Goal: Information Seeking & Learning: Learn about a topic

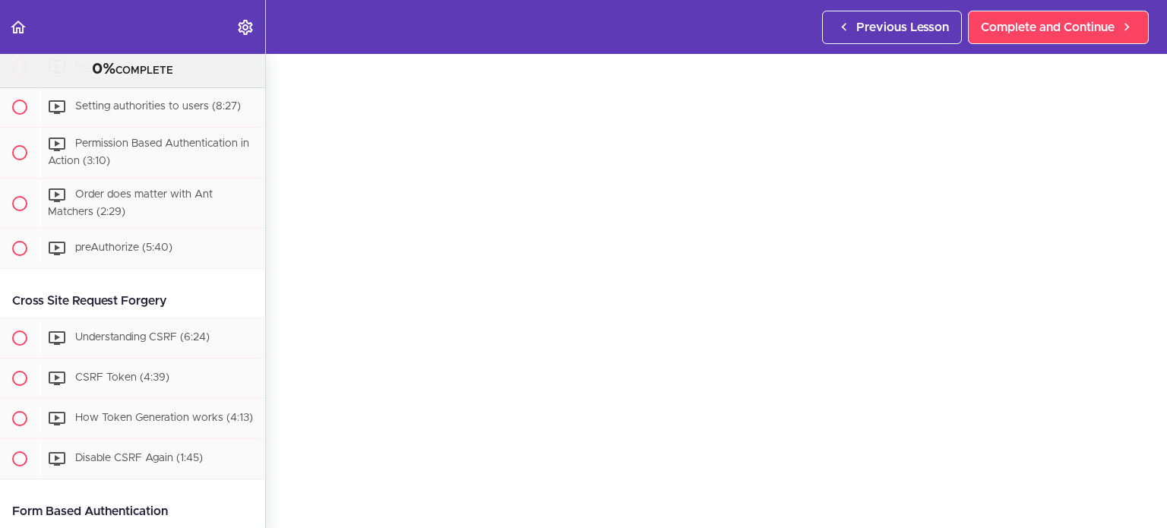
scroll to position [1253, 0]
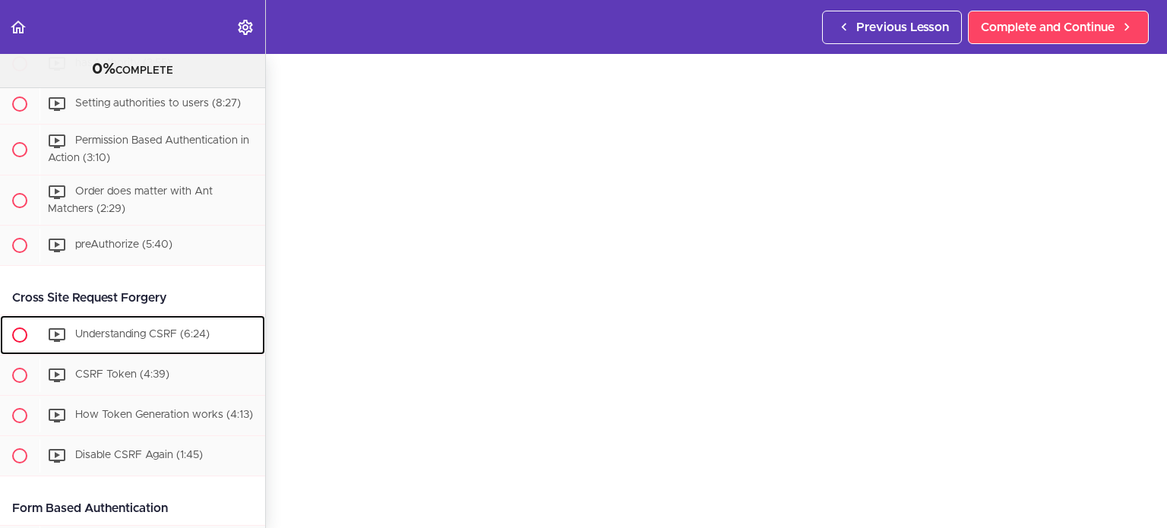
click at [176, 341] on span "Understanding CSRF (6:24)" at bounding box center [142, 335] width 135 height 11
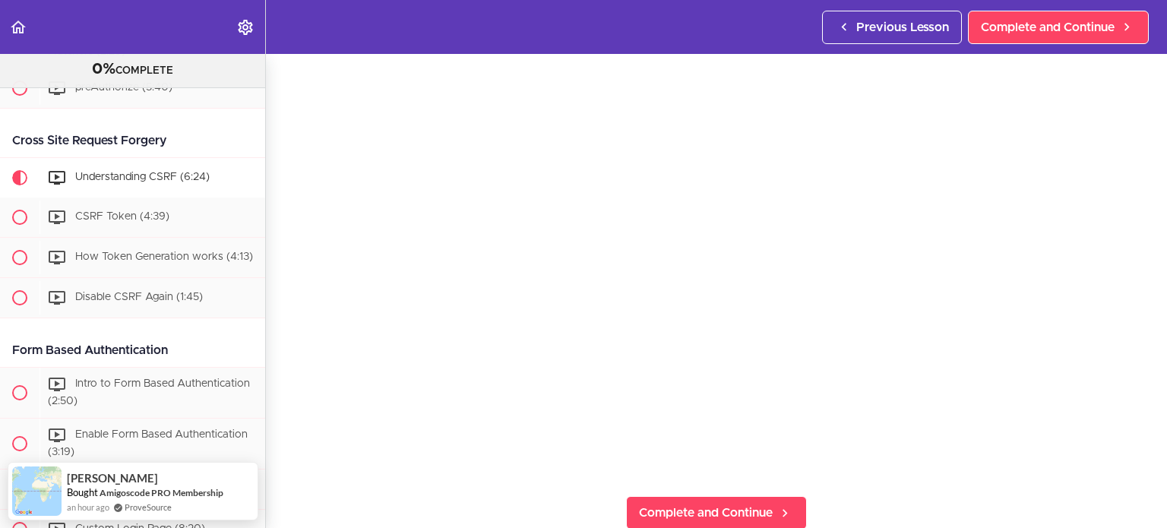
scroll to position [1408, 0]
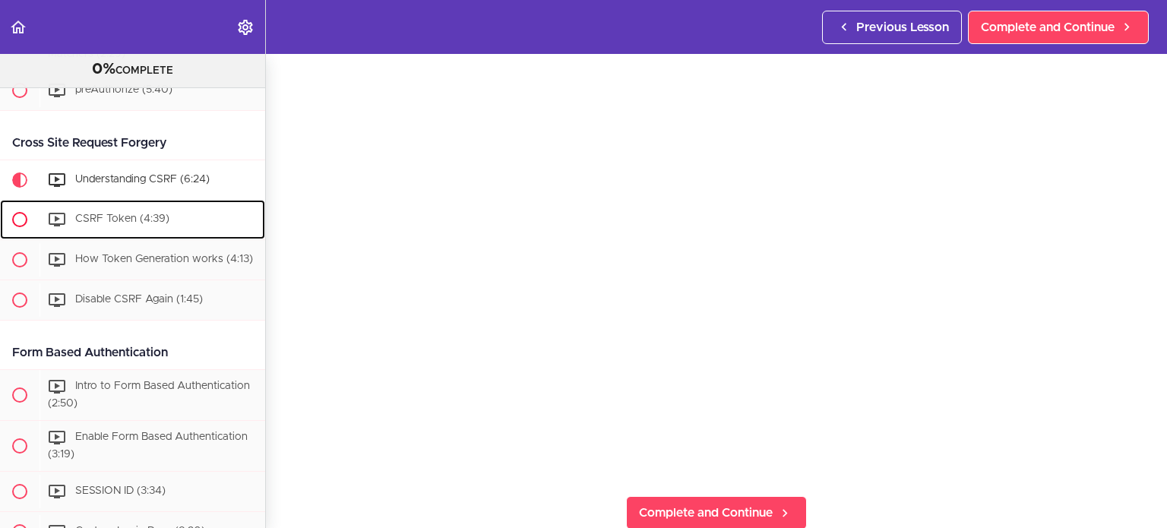
click at [185, 223] on div "CSRF Token (4:39)" at bounding box center [153, 219] width 226 height 33
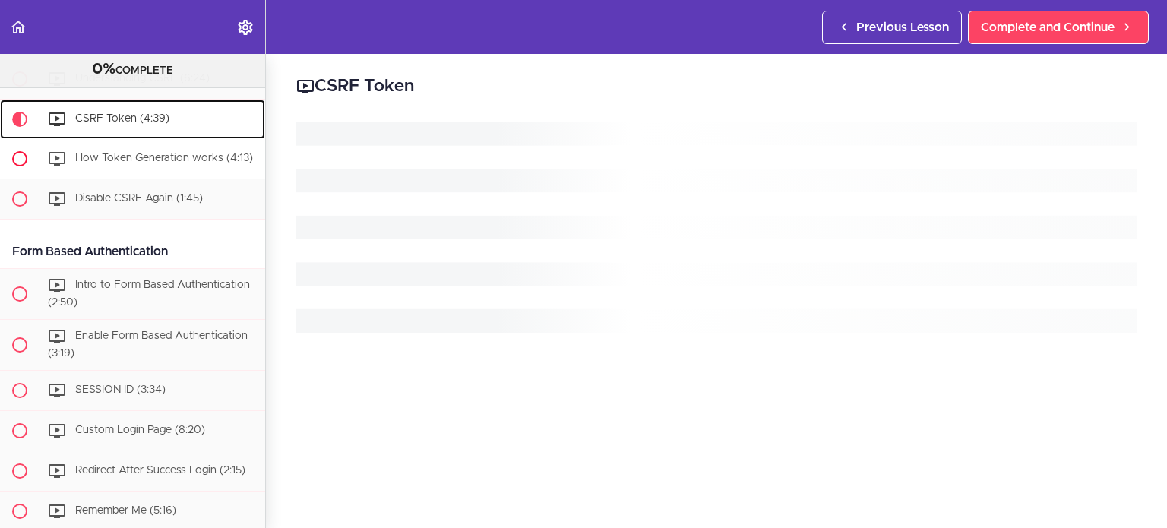
scroll to position [1513, 0]
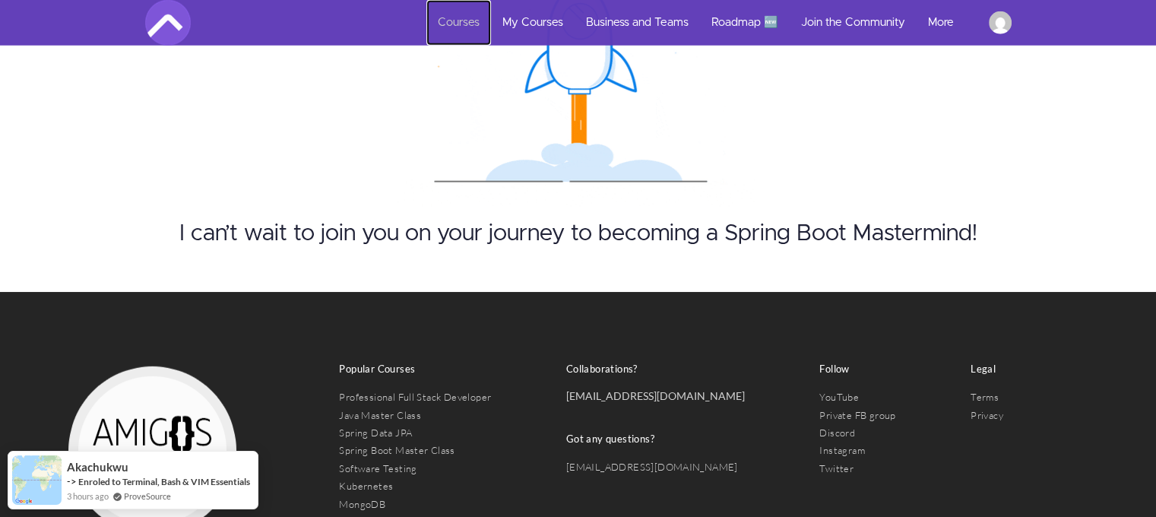
click at [447, 21] on link "Courses" at bounding box center [458, 23] width 65 height 46
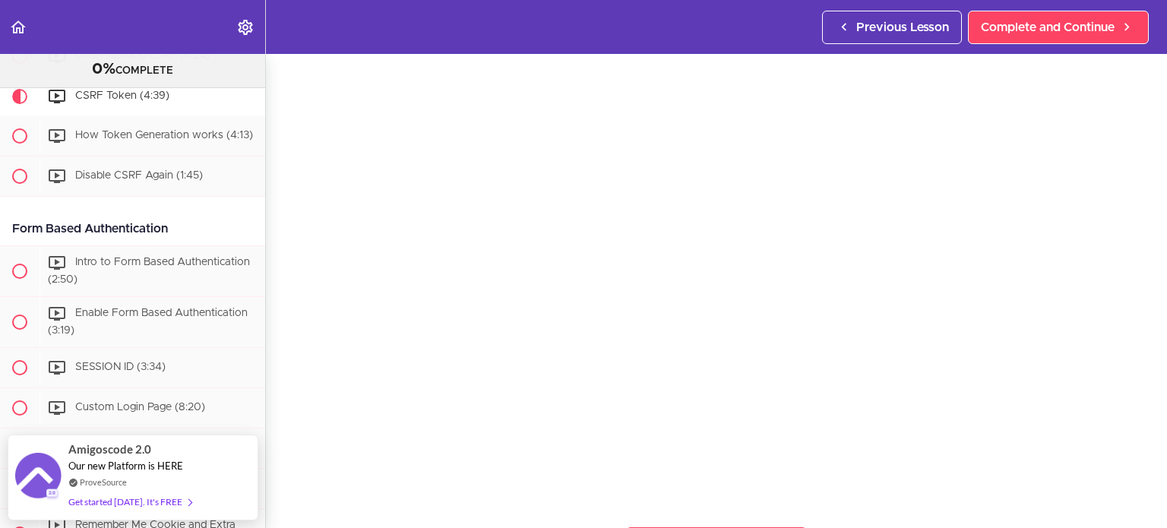
scroll to position [91, 0]
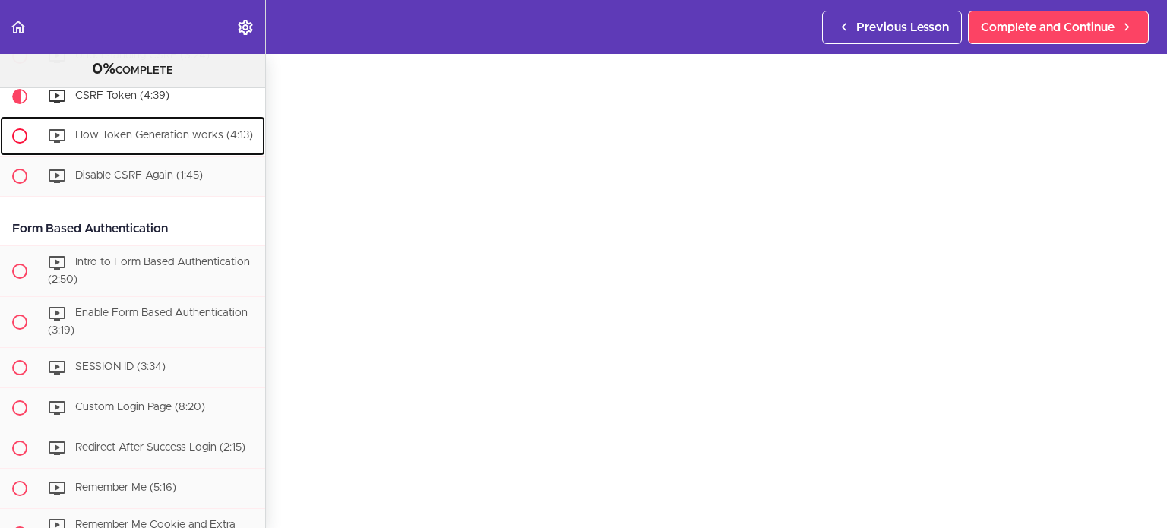
click at [109, 138] on div "How Token Generation works (4:13)" at bounding box center [153, 135] width 226 height 33
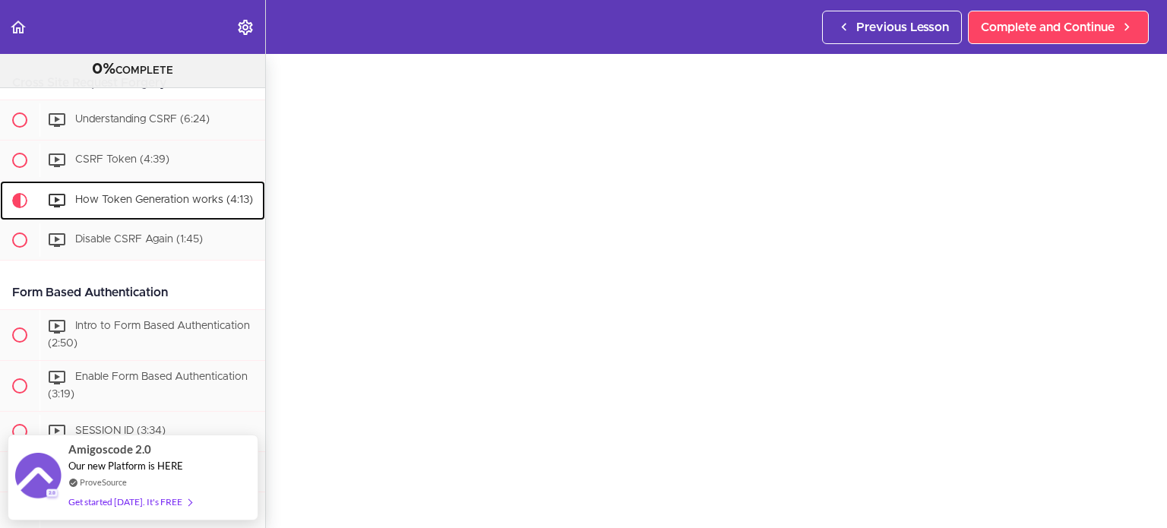
scroll to position [1465, 0]
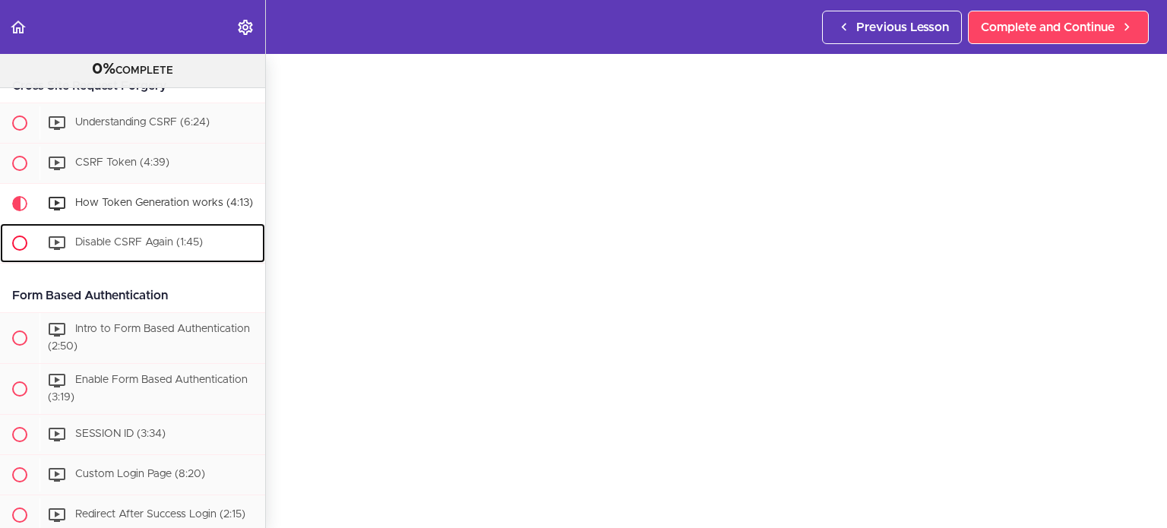
click at [209, 260] on div "Disable CSRF Again (1:45)" at bounding box center [153, 242] width 226 height 33
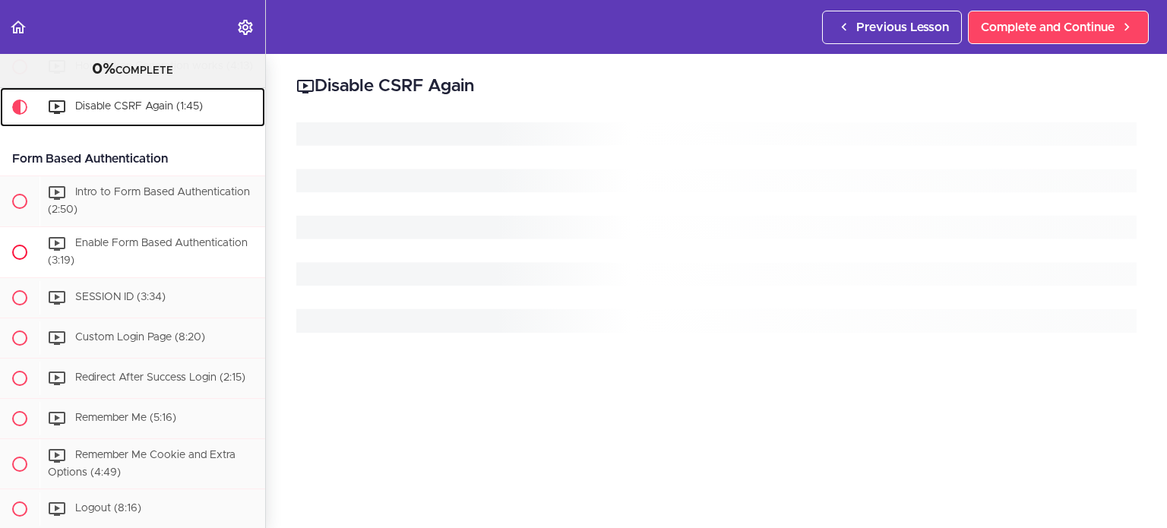
scroll to position [1604, 0]
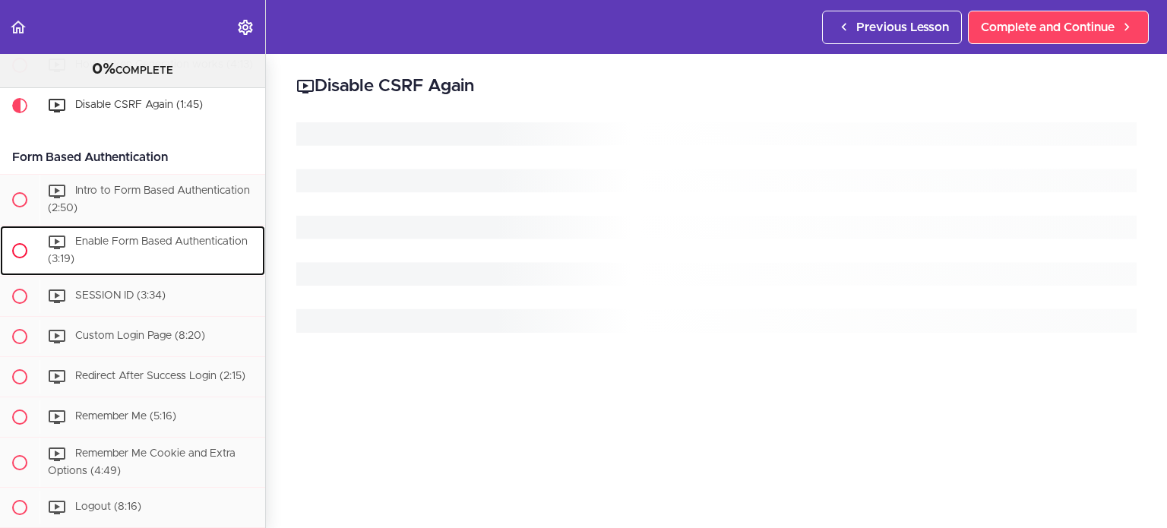
click at [181, 274] on div "Enable Form Based Authentication (3:19)" at bounding box center [153, 251] width 226 height 50
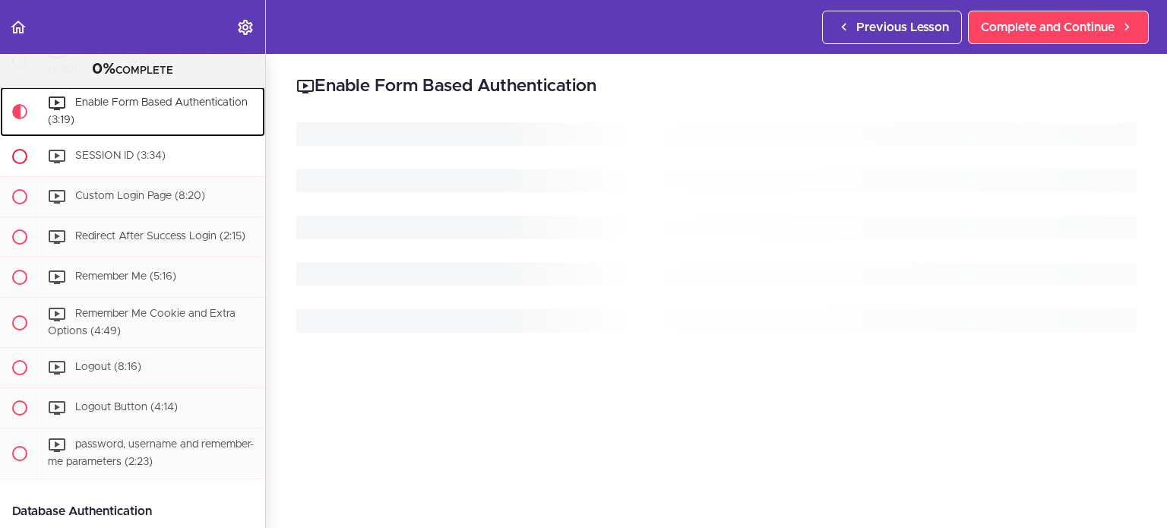
scroll to position [1614, 0]
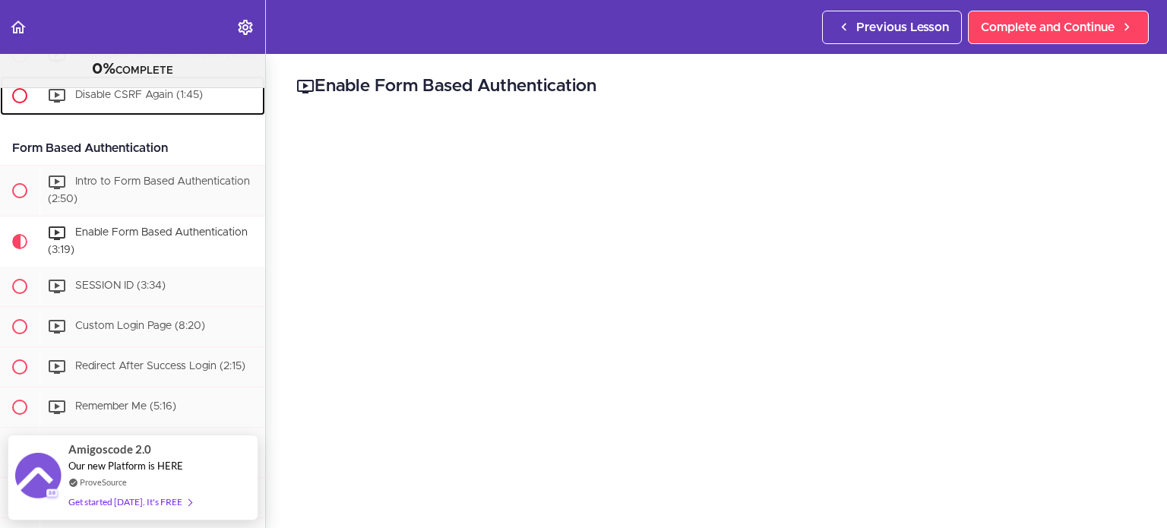
click at [116, 101] on span "Disable CSRF Again (1:45)" at bounding box center [139, 95] width 128 height 11
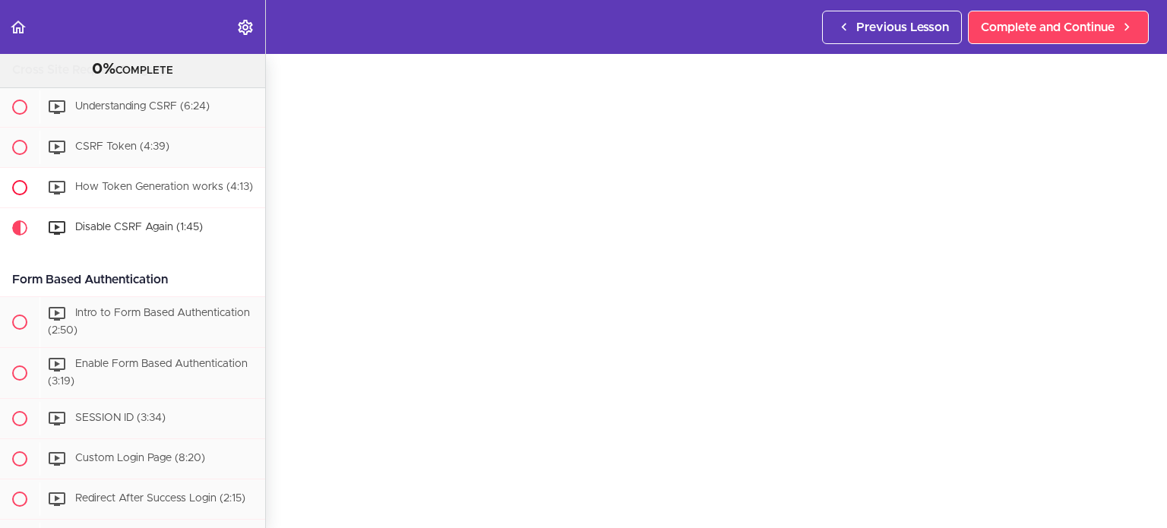
scroll to position [1415, 0]
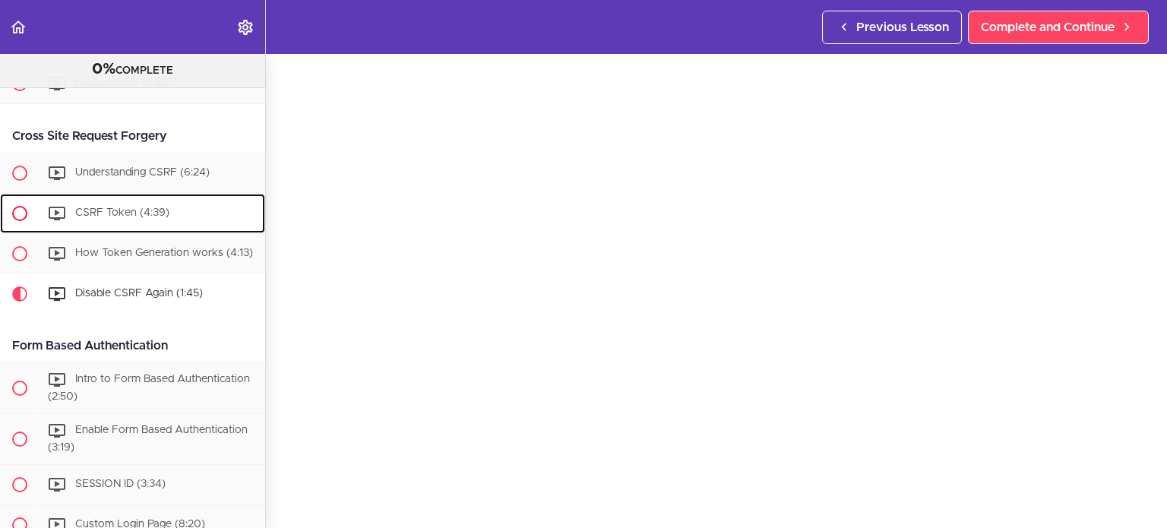
click at [165, 219] on span "CSRF Token (4:39)" at bounding box center [122, 213] width 94 height 11
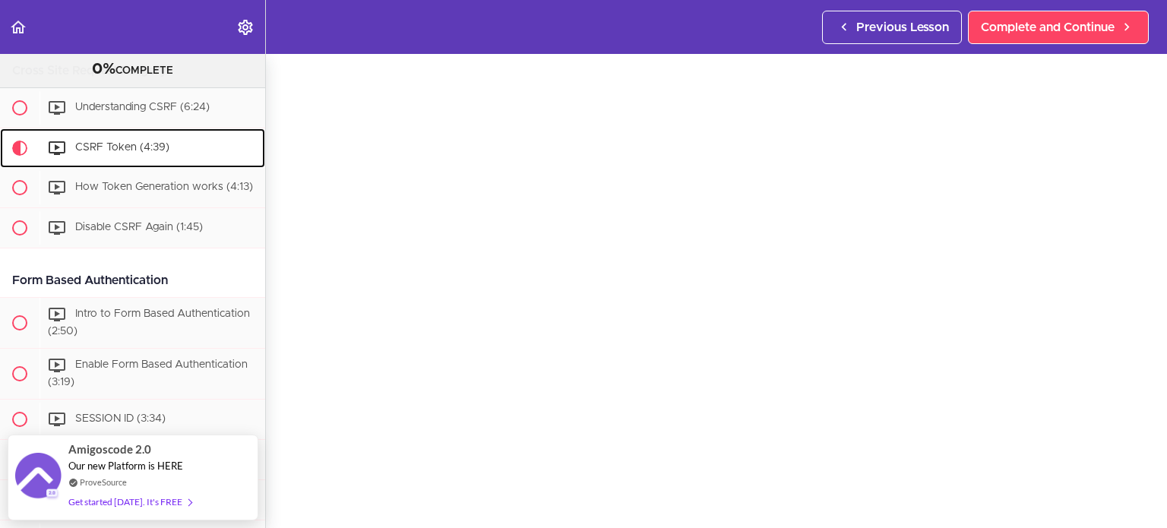
scroll to position [1478, 0]
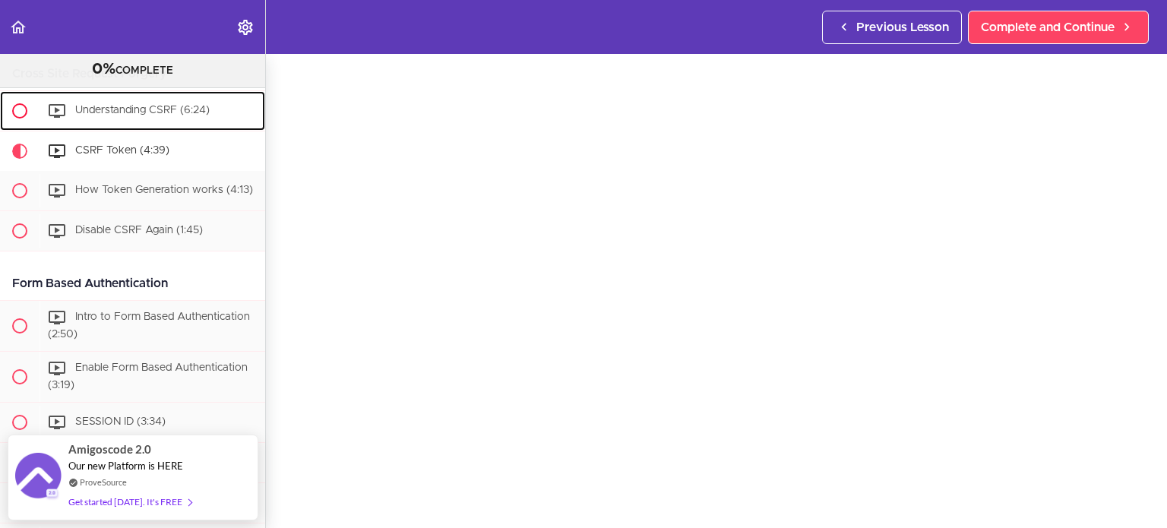
click at [202, 128] on div "Understanding CSRF (6:24)" at bounding box center [153, 110] width 226 height 33
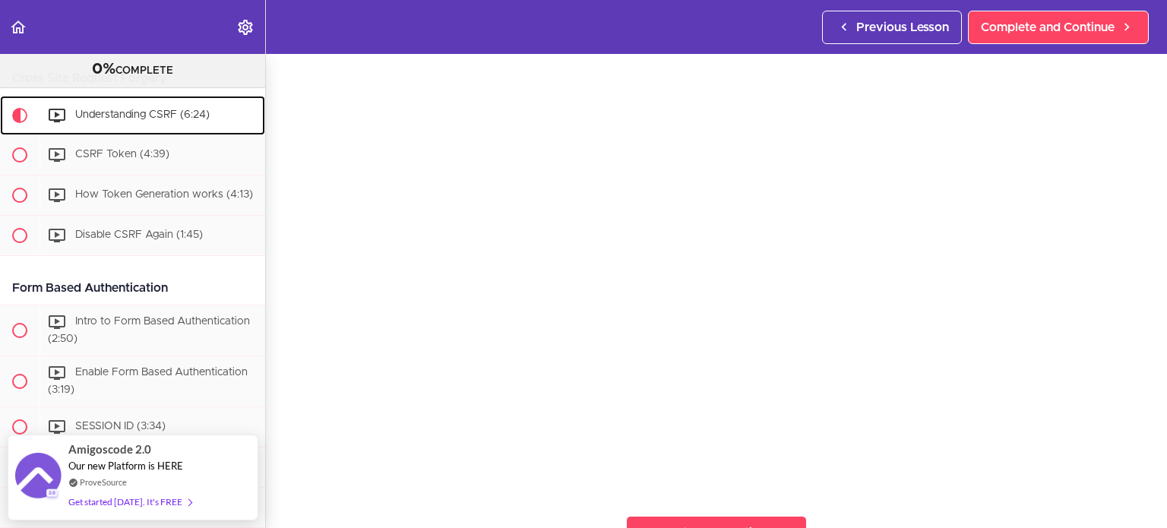
scroll to position [104, 0]
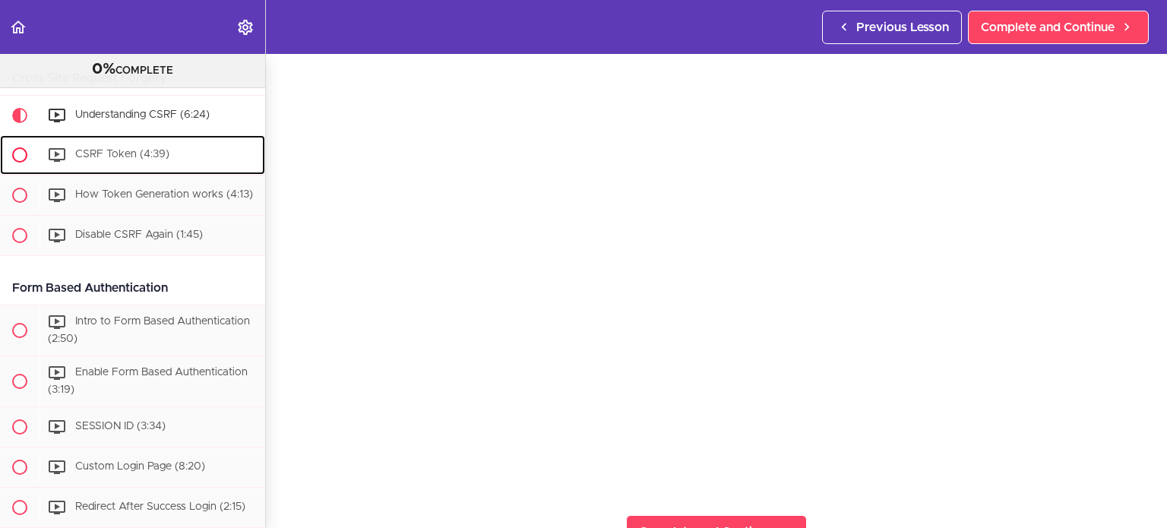
click at [182, 166] on div "CSRF Token (4:39)" at bounding box center [153, 154] width 226 height 33
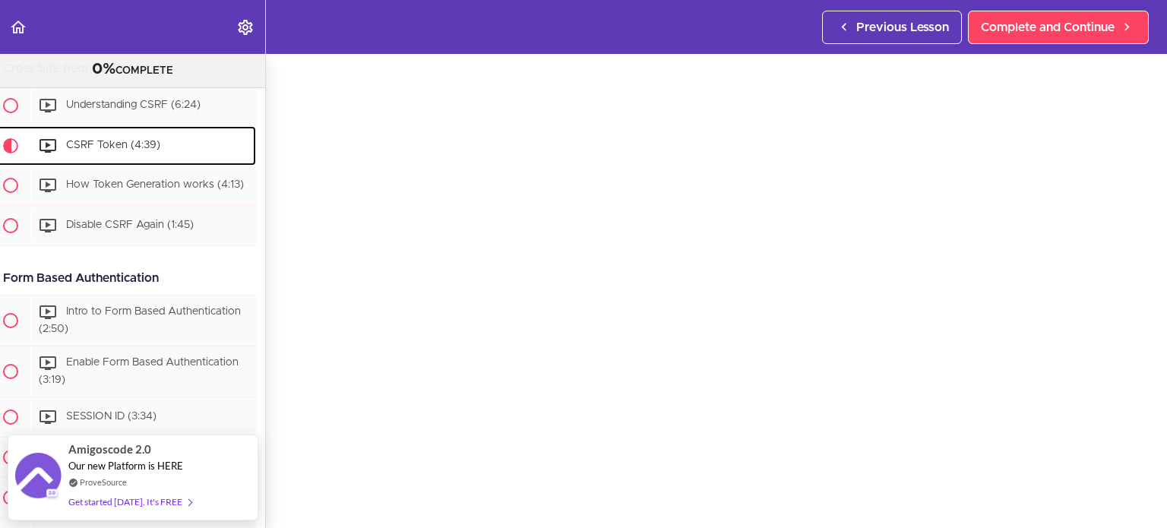
scroll to position [1483, 0]
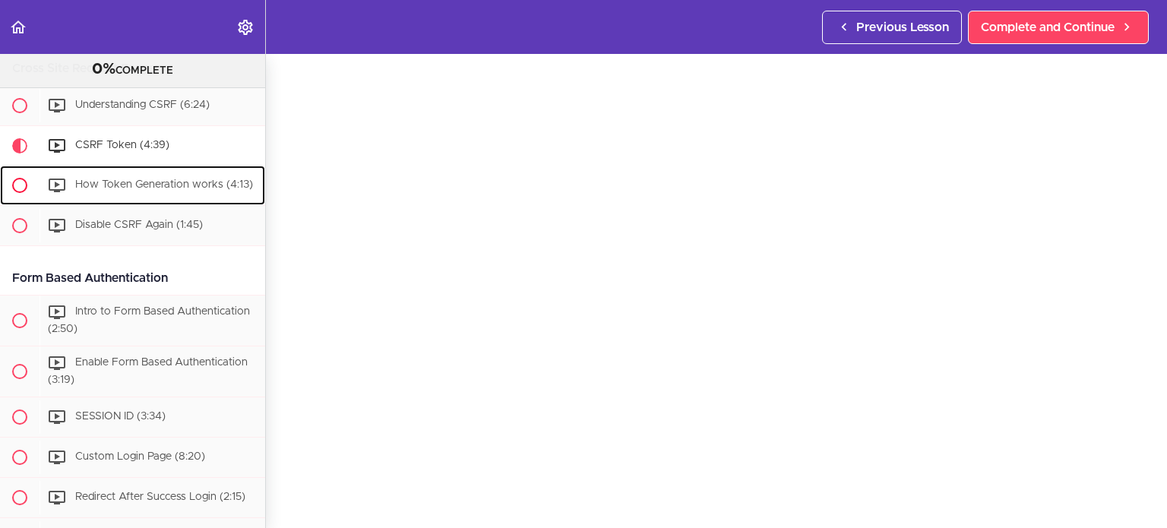
click at [182, 191] on span "How Token Generation works (4:13)" at bounding box center [164, 185] width 178 height 11
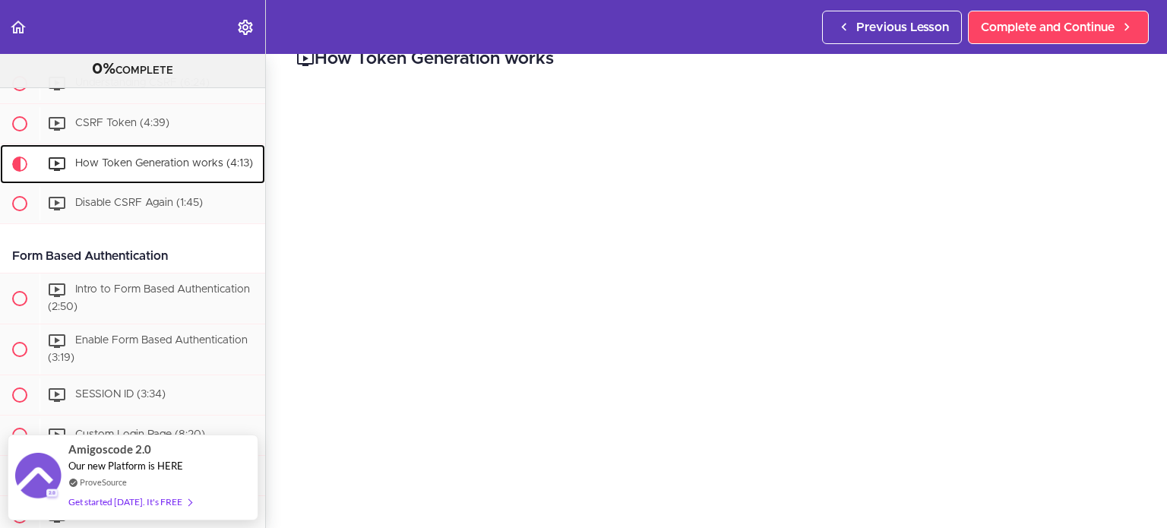
scroll to position [113, 0]
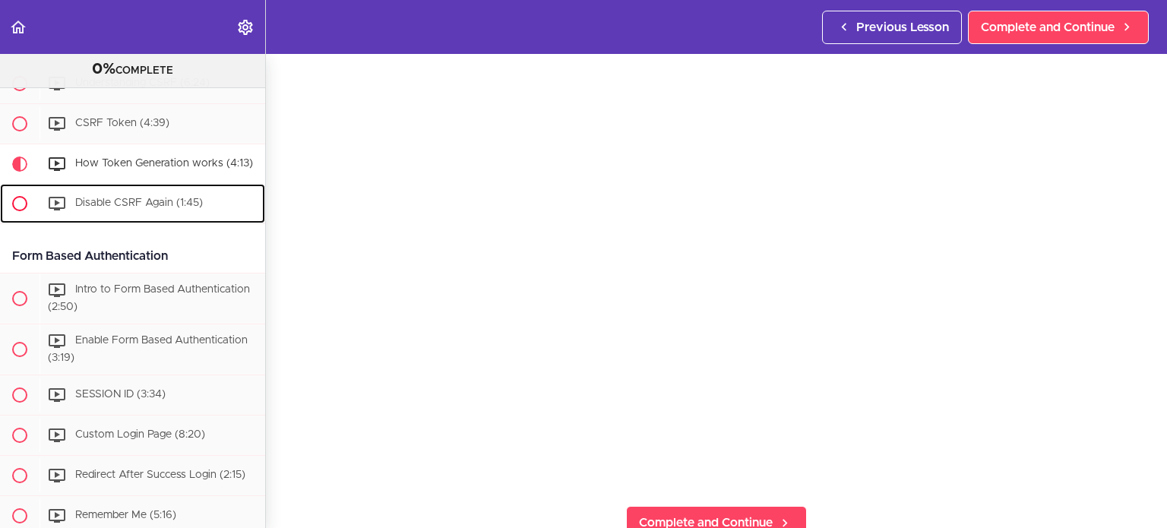
click at [156, 209] on span "Disable CSRF Again (1:45)" at bounding box center [139, 203] width 128 height 11
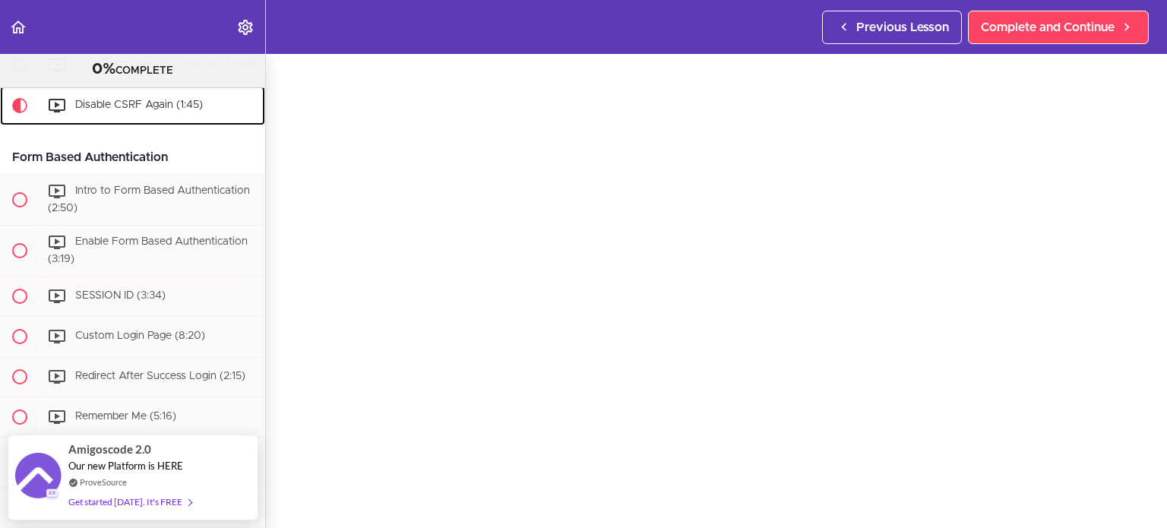
scroll to position [1998, 0]
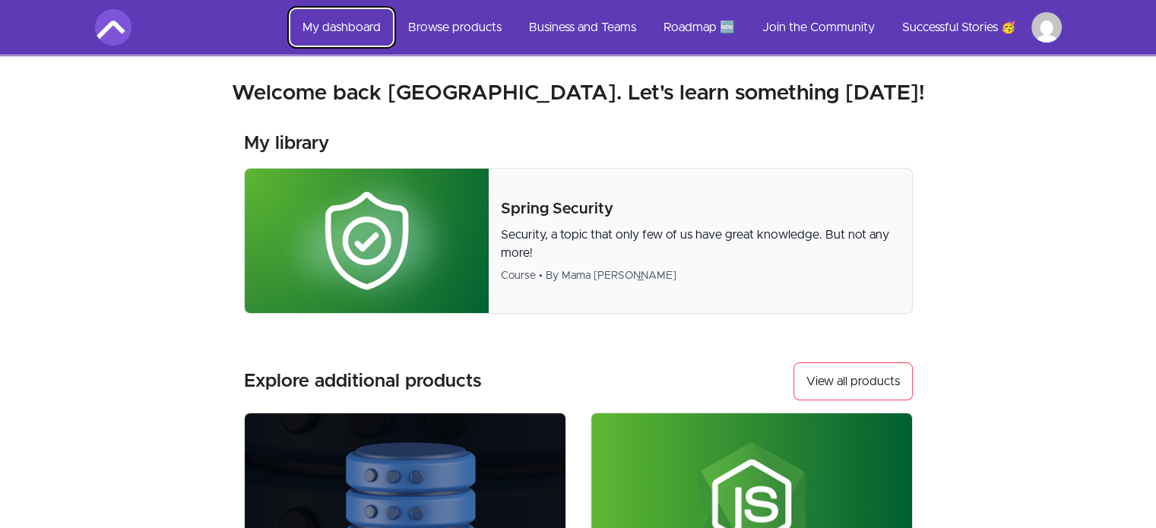
click at [363, 25] on link "My dashboard" at bounding box center [341, 27] width 103 height 36
click at [856, 386] on link "View all products" at bounding box center [853, 382] width 119 height 38
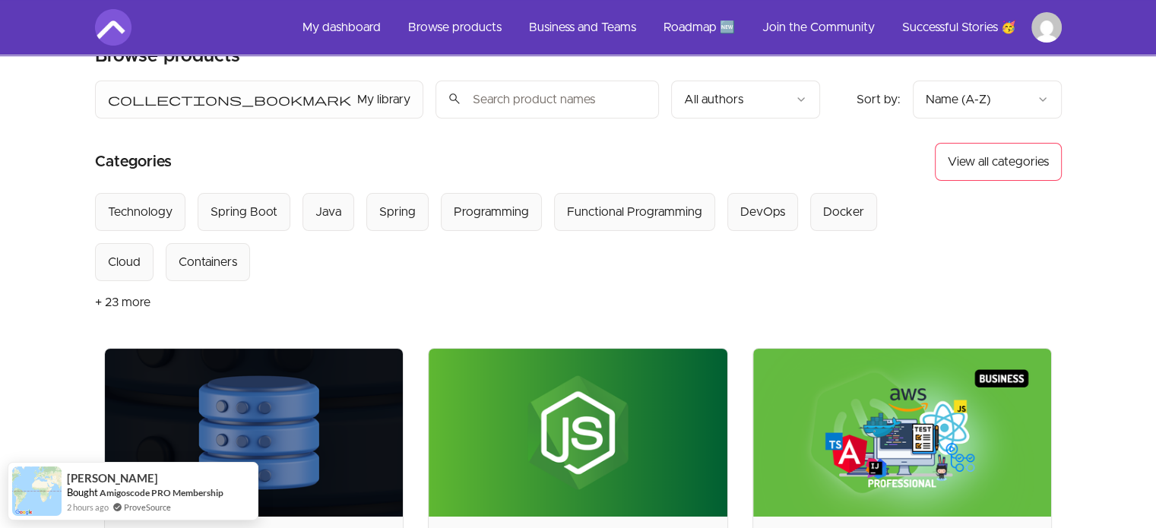
scroll to position [35, 0]
click at [436, 98] on input "search" at bounding box center [547, 100] width 223 height 38
type input "java"
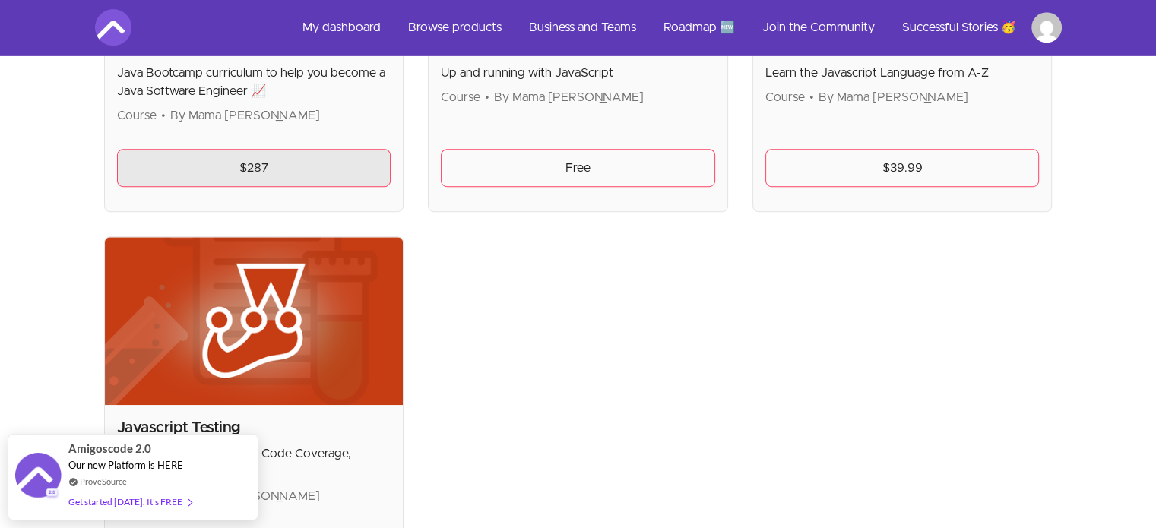
scroll to position [926, 0]
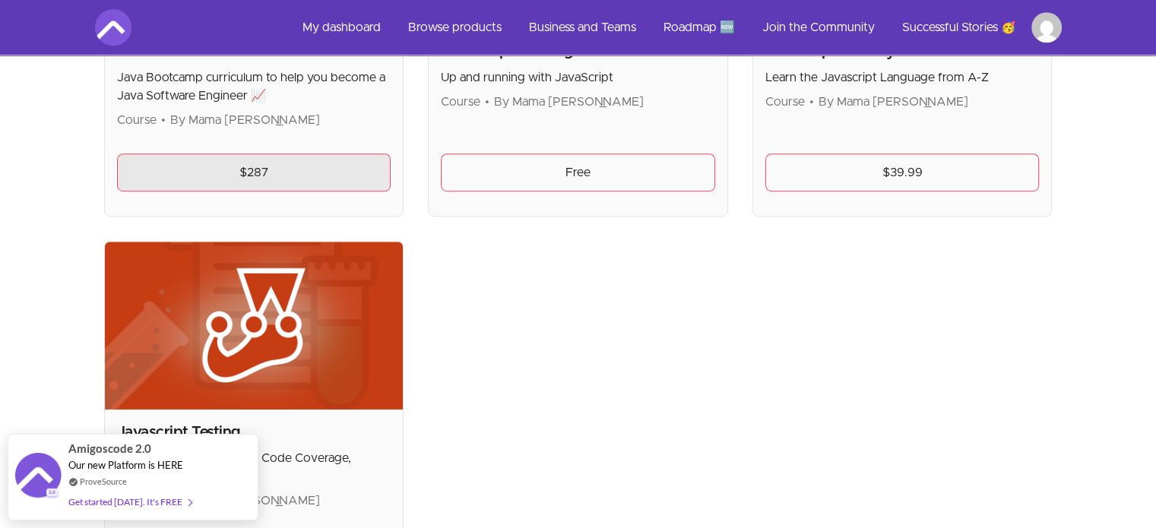
click at [334, 183] on link "$287" at bounding box center [254, 173] width 274 height 38
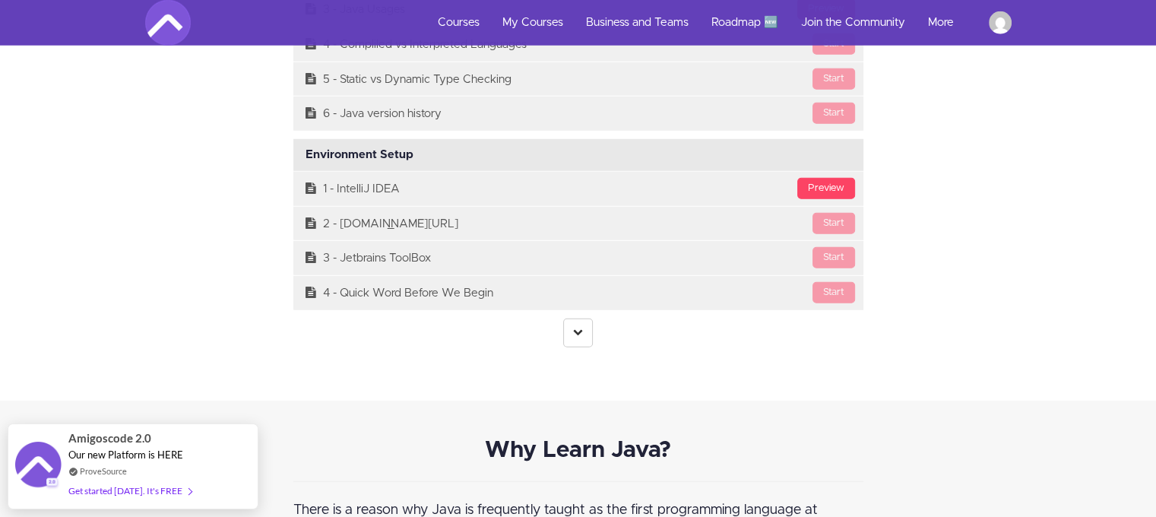
scroll to position [4219, 0]
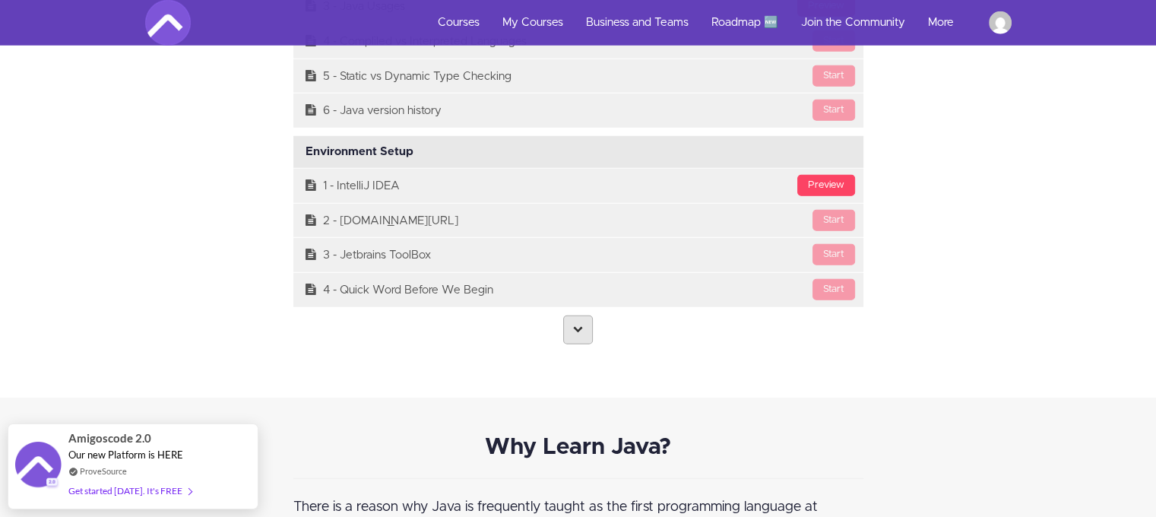
click at [574, 334] on link at bounding box center [578, 329] width 30 height 29
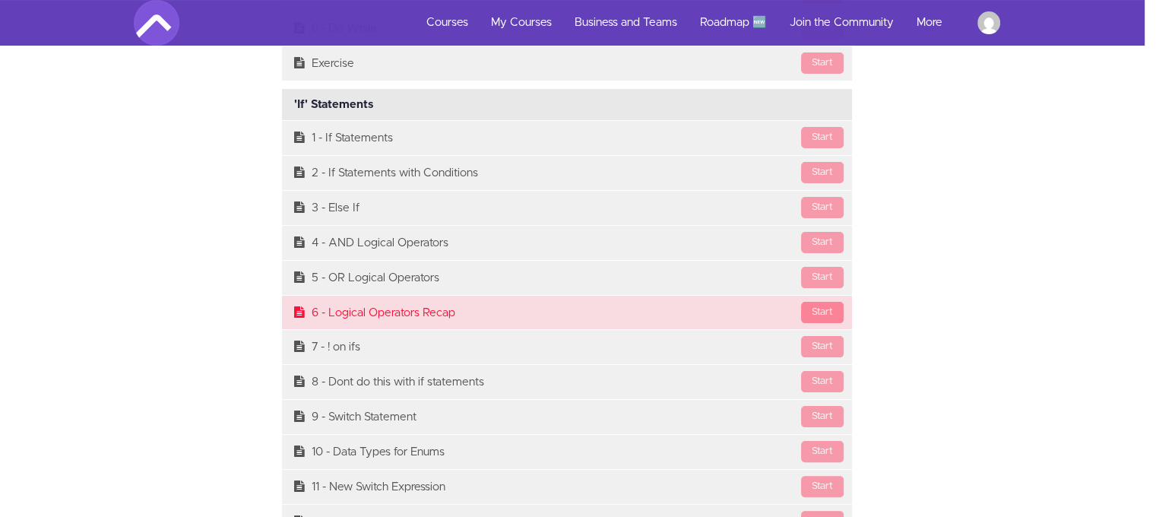
scroll to position [6038, 11]
